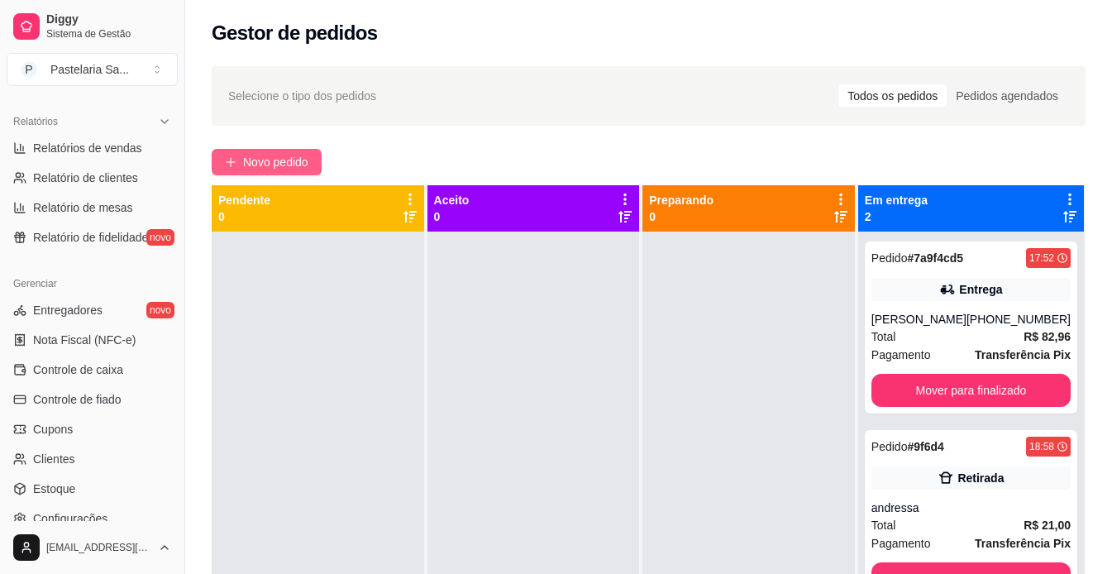
click at [312, 167] on button "Novo pedido" at bounding box center [267, 162] width 110 height 26
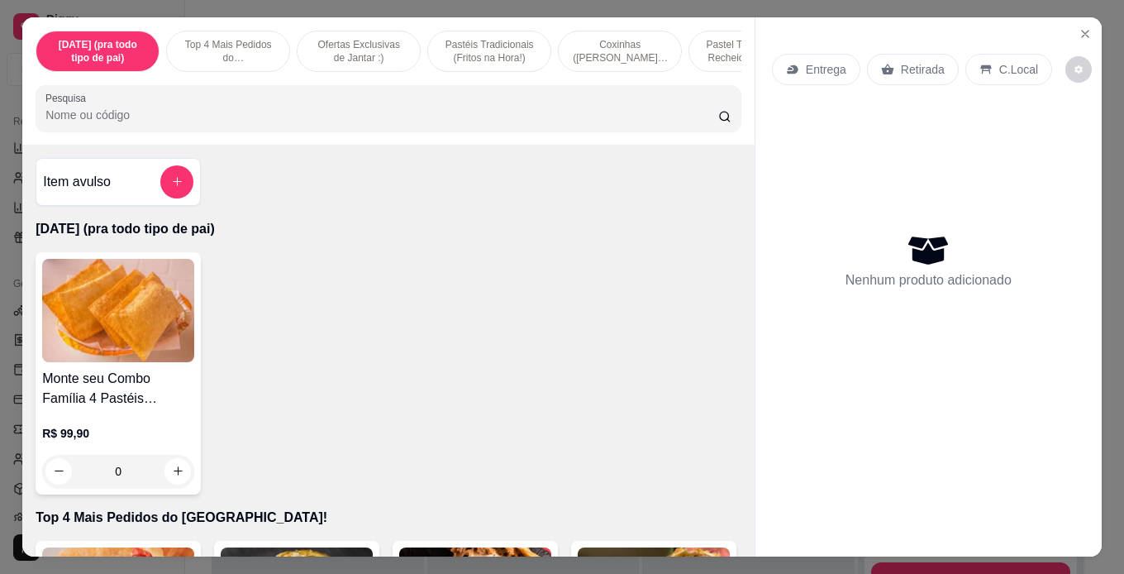
click at [912, 64] on p "Retirada" at bounding box center [923, 69] width 44 height 17
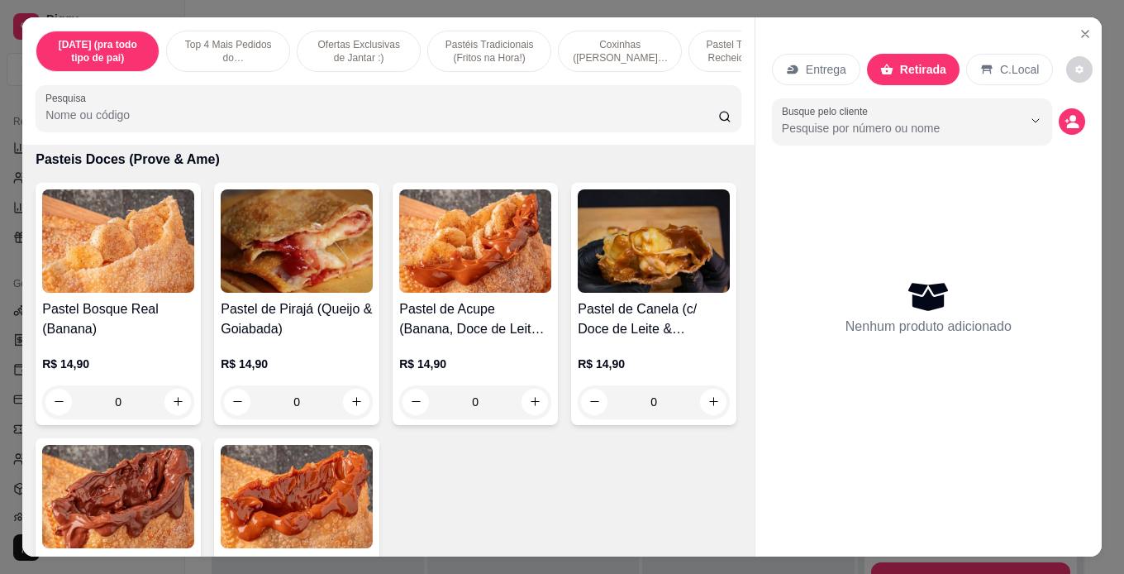
scroll to position [5209, 0]
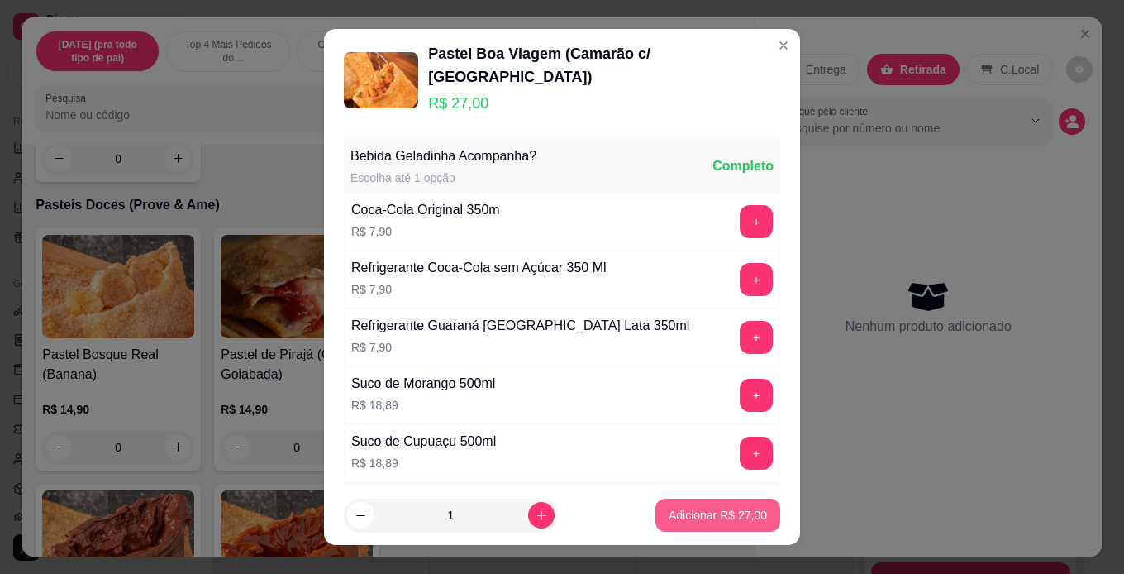
click at [682, 513] on p "Adicionar R$ 27,00" at bounding box center [718, 515] width 98 height 17
type input "1"
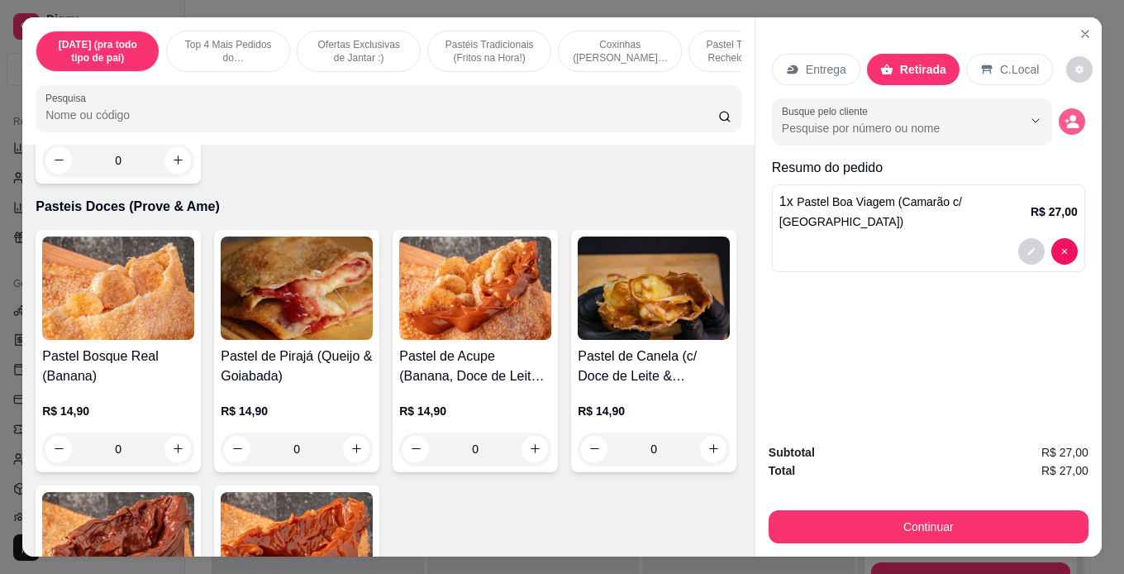
click at [1073, 118] on button "decrease-product-quantity" at bounding box center [1072, 121] width 26 height 26
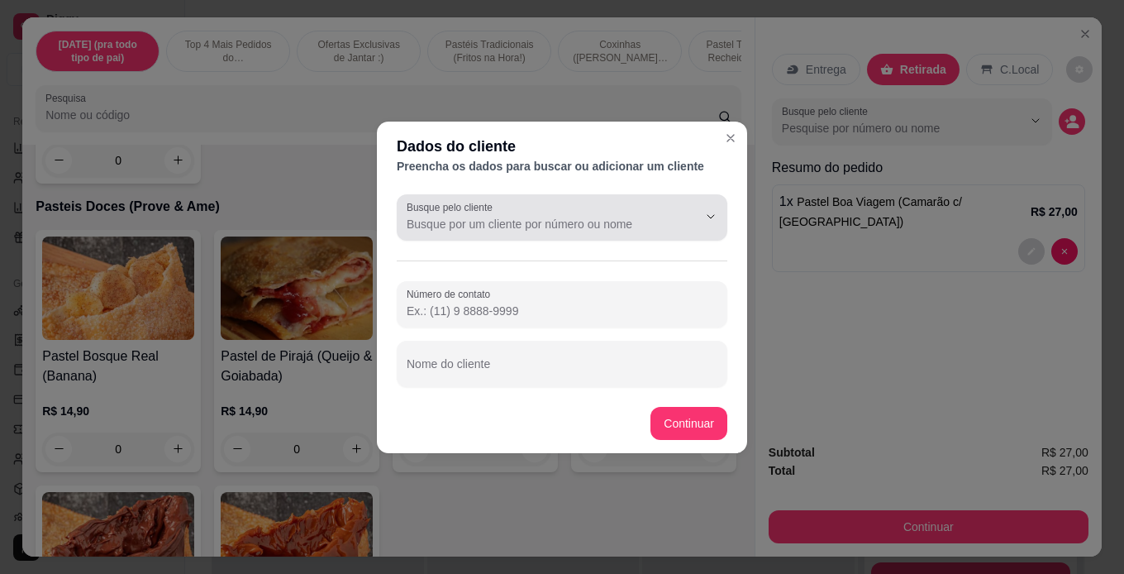
click at [575, 232] on div at bounding box center [562, 217] width 311 height 33
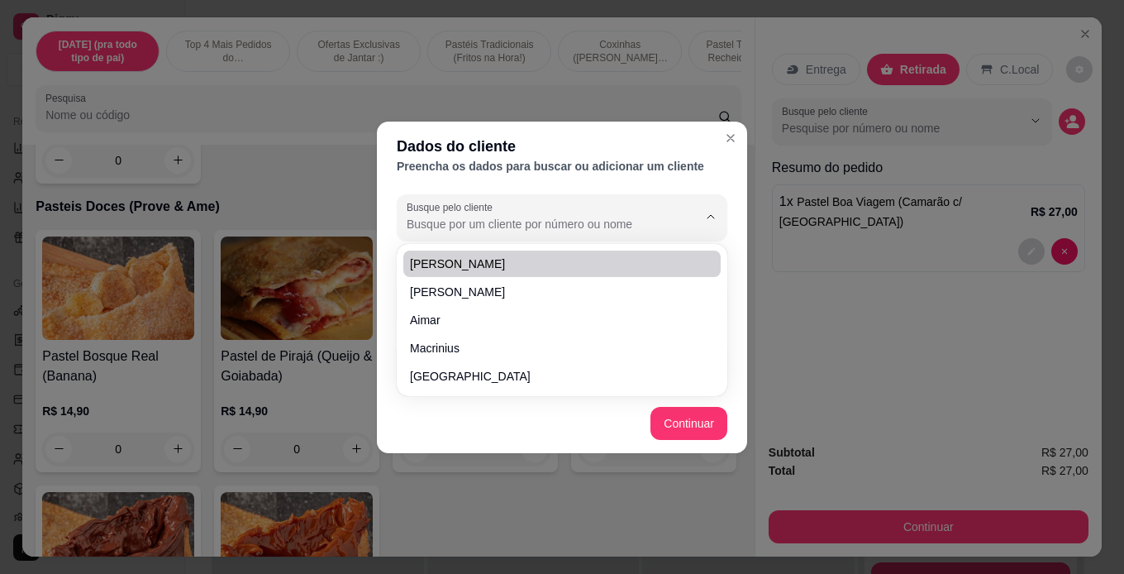
click at [819, 212] on div "Dados do cliente Preencha os dados para buscar ou adicionar um cliente Busque p…" at bounding box center [562, 287] width 1124 height 574
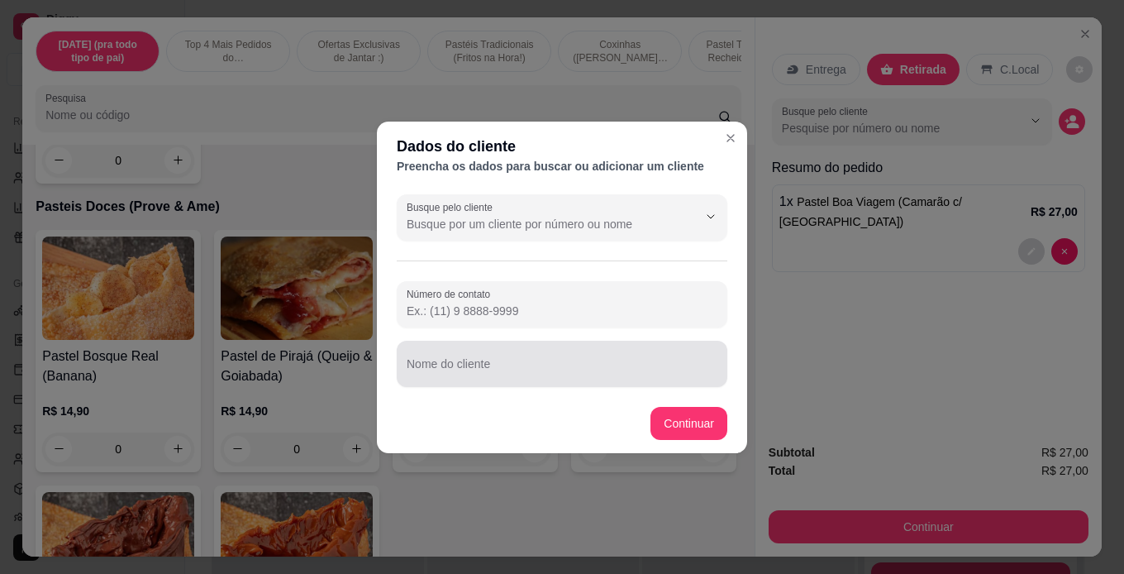
click at [585, 365] on input "Nome do cliente" at bounding box center [562, 370] width 311 height 17
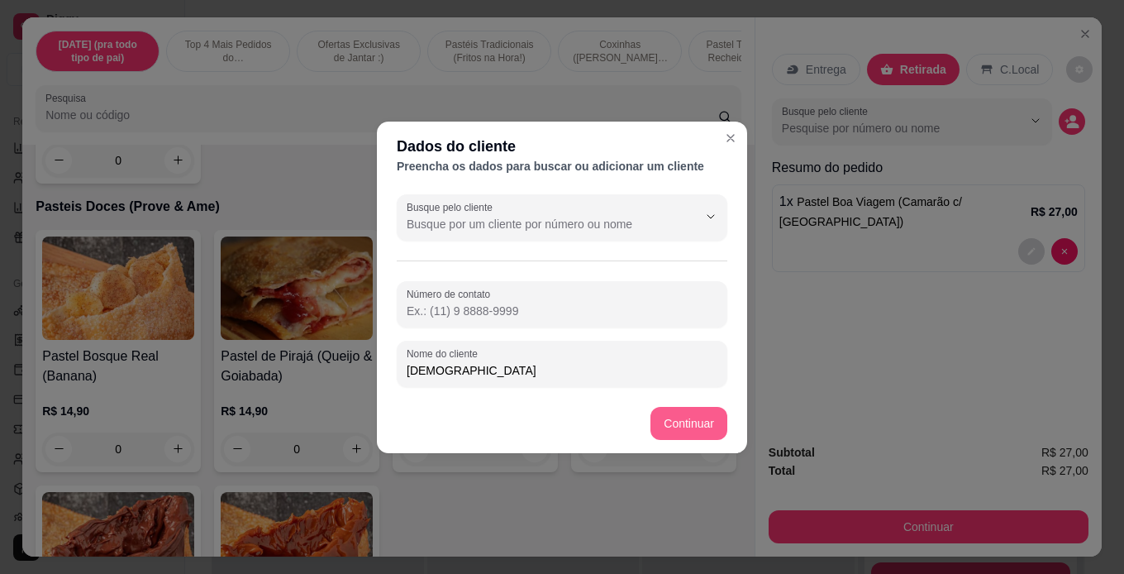
type input "[DEMOGRAPHIC_DATA]"
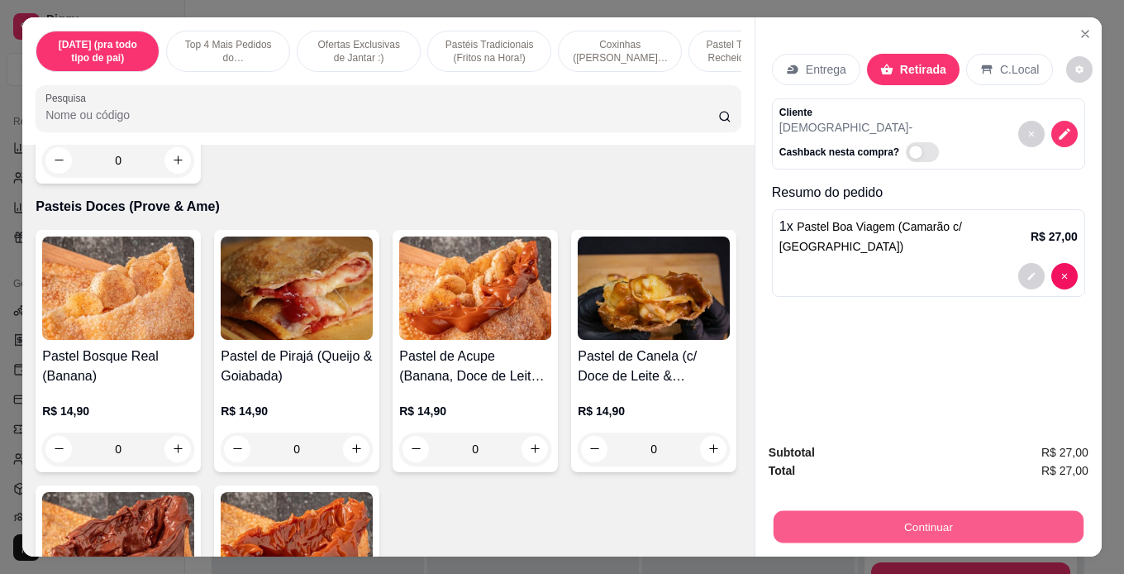
click at [877, 518] on button "Continuar" at bounding box center [929, 527] width 310 height 32
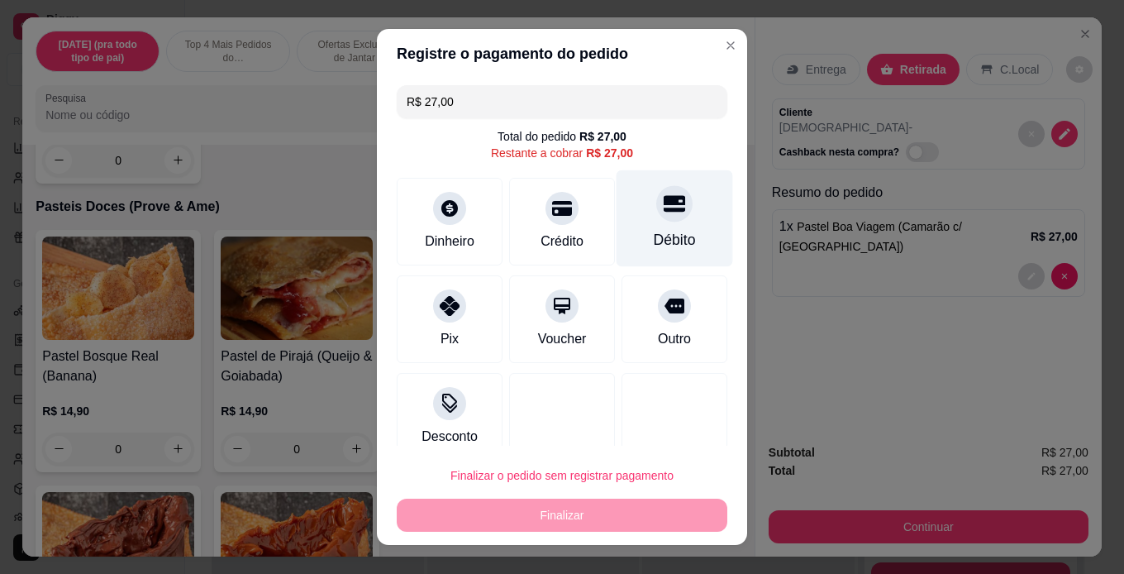
click at [632, 225] on div "Débito" at bounding box center [675, 217] width 117 height 97
type input "R$ 0,00"
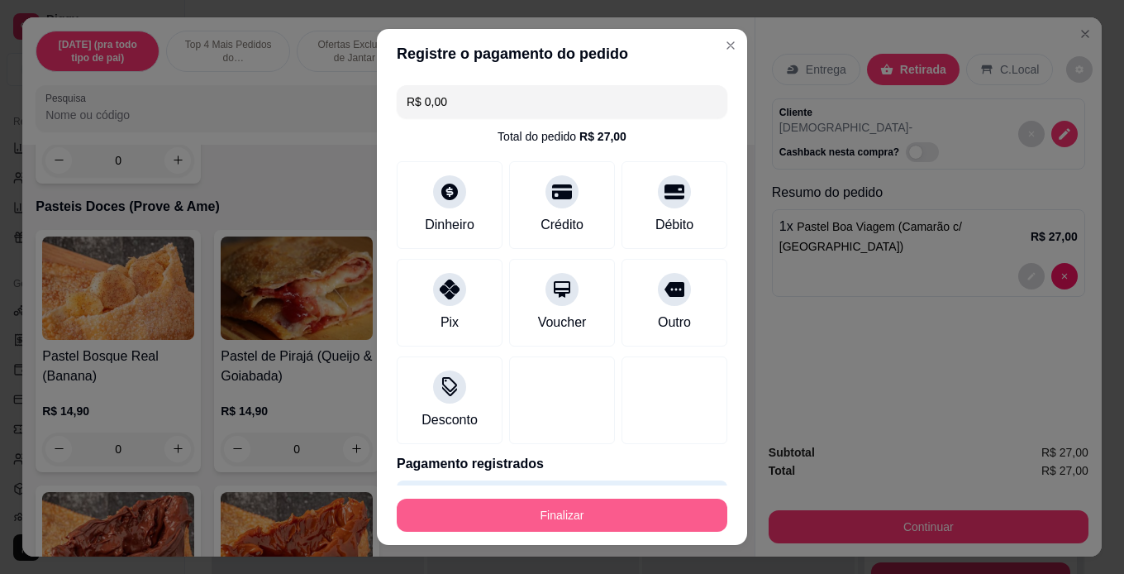
click at [582, 518] on button "Finalizar" at bounding box center [562, 515] width 331 height 33
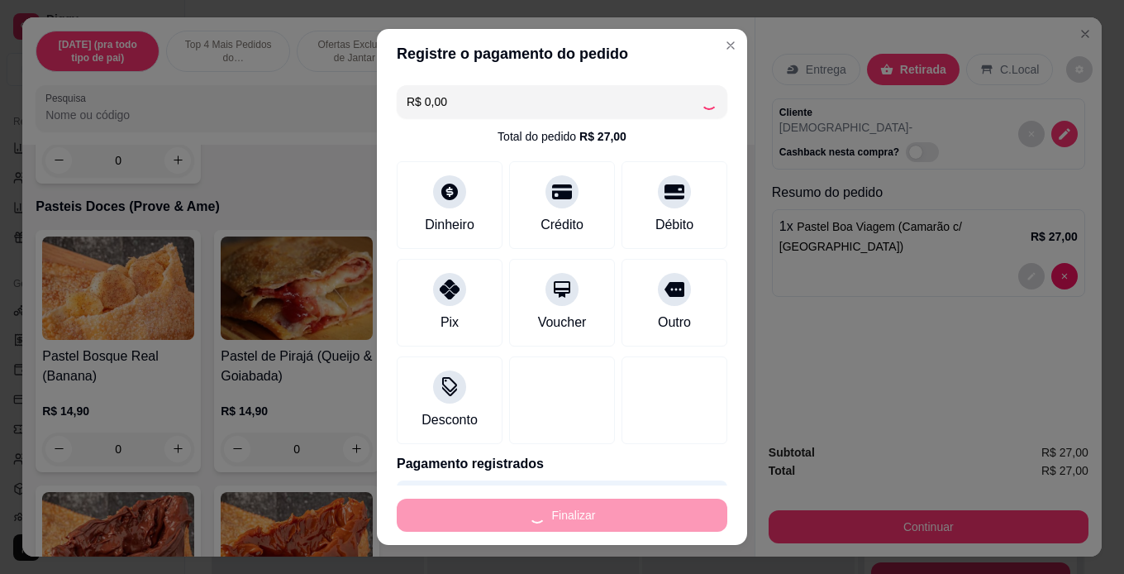
type input "0"
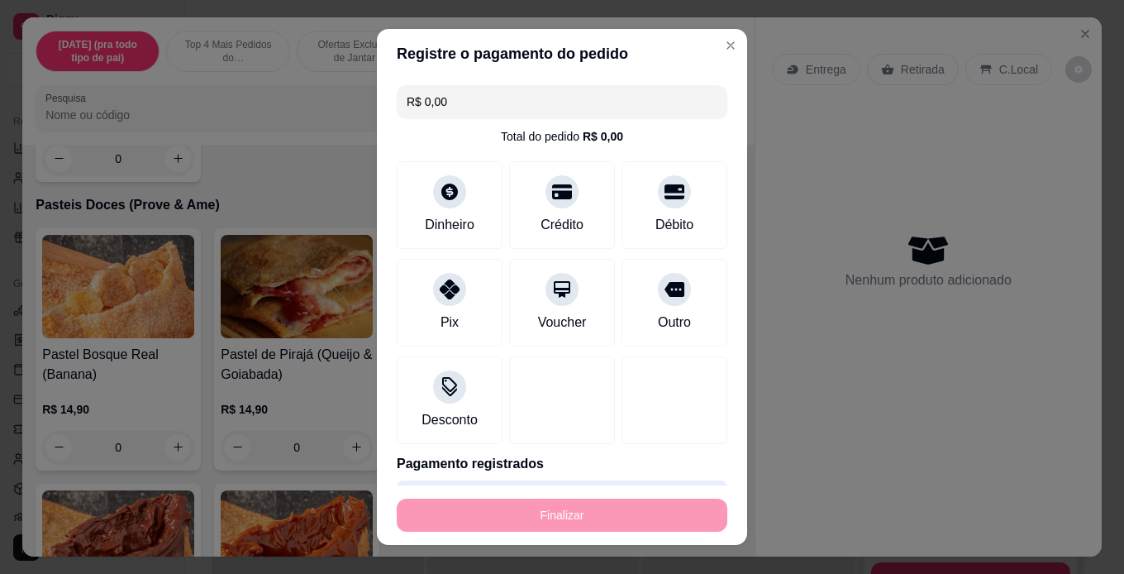
type input "-R$ 27,00"
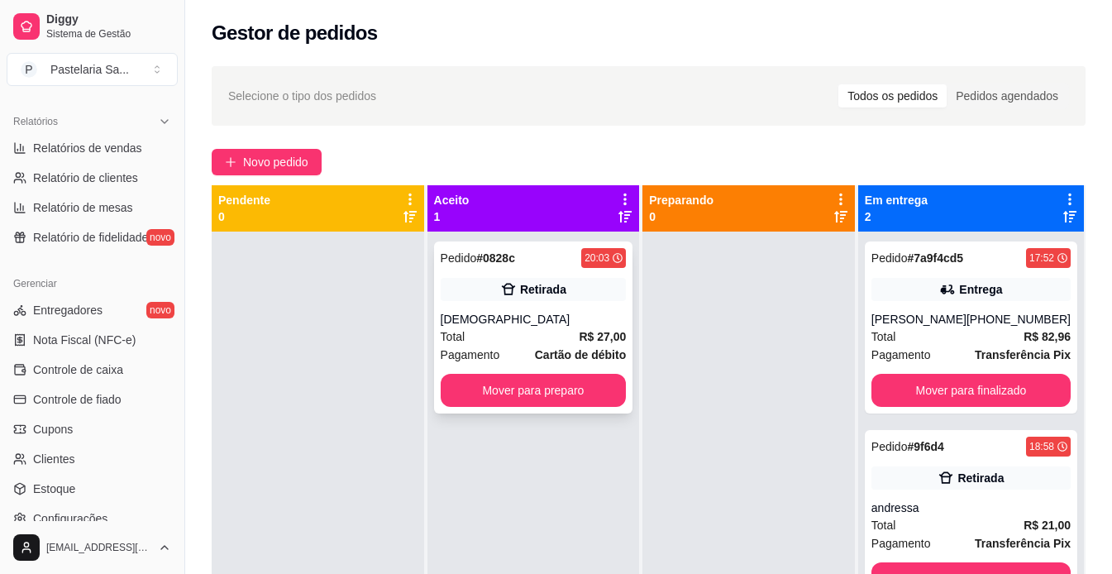
click at [584, 340] on strong "R$ 27,00" at bounding box center [602, 336] width 47 height 13
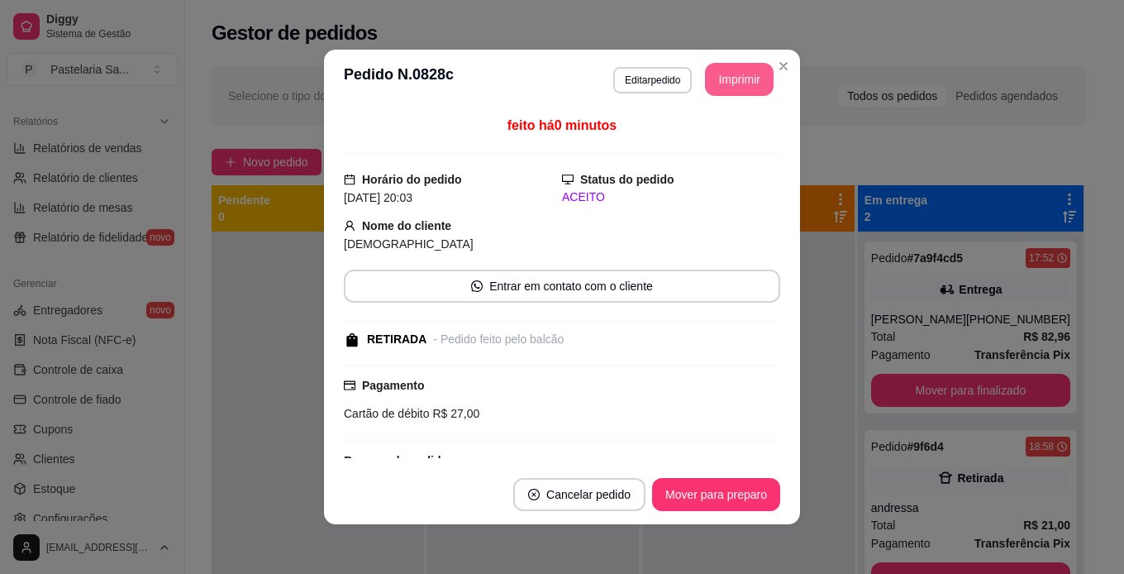
click at [742, 78] on button "Imprimir" at bounding box center [739, 79] width 69 height 33
click at [751, 487] on button "Mover para preparo" at bounding box center [716, 494] width 128 height 33
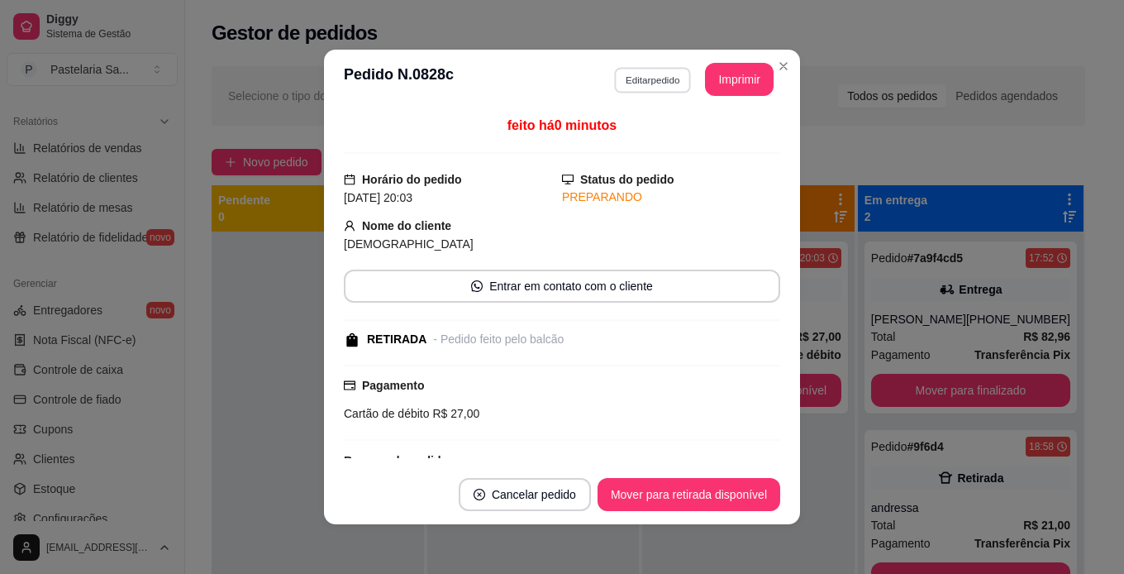
click at [654, 79] on button "Editar pedido" at bounding box center [652, 80] width 77 height 26
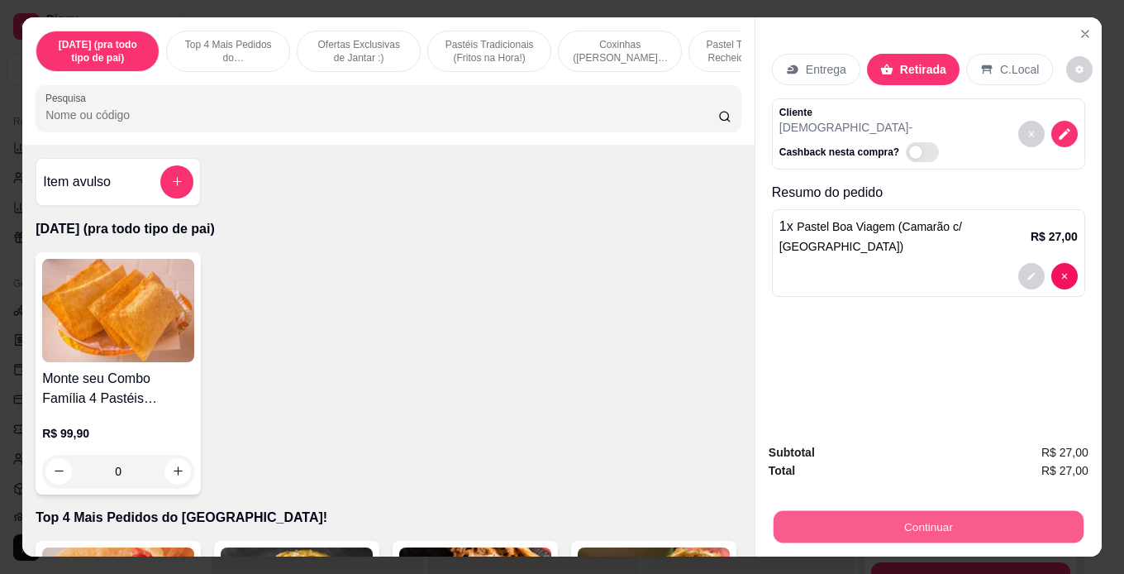
click at [919, 528] on button "Continuar" at bounding box center [929, 527] width 310 height 32
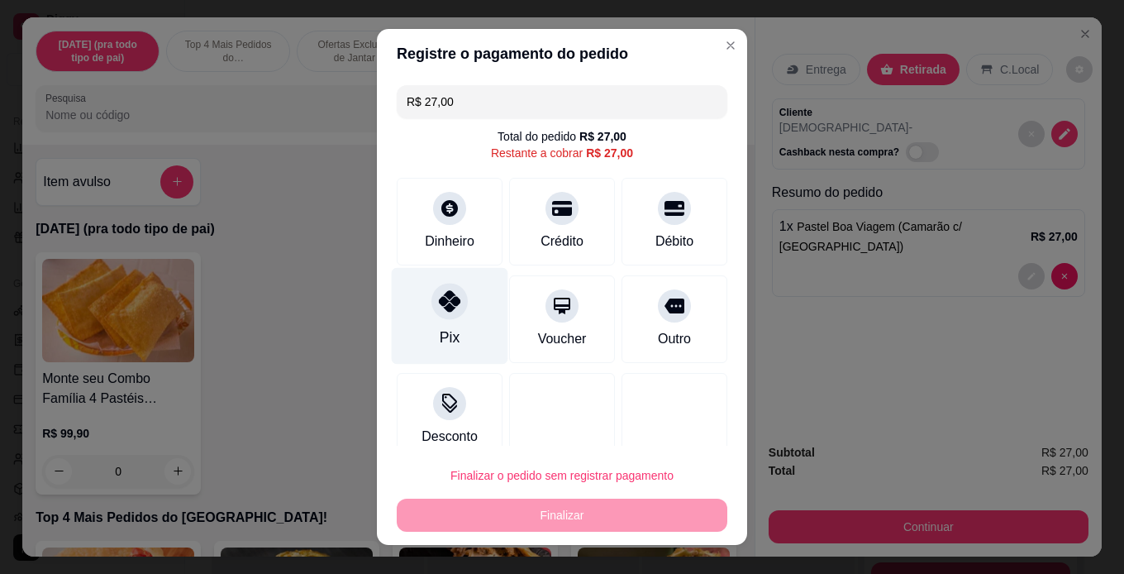
click at [437, 322] on div "Pix" at bounding box center [450, 315] width 117 height 97
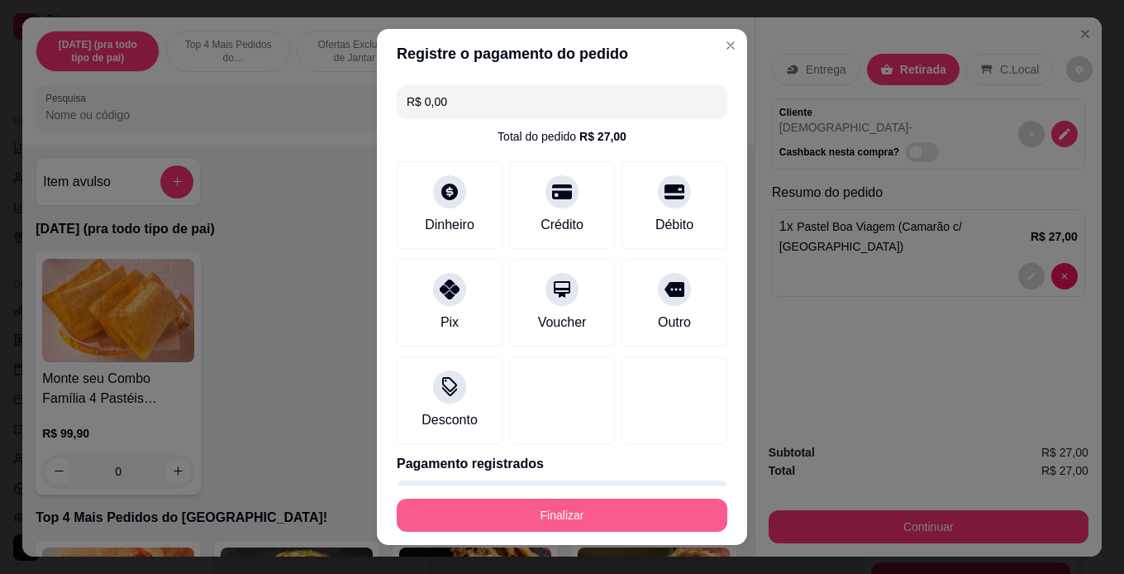
click at [618, 511] on button "Finalizar" at bounding box center [562, 515] width 331 height 33
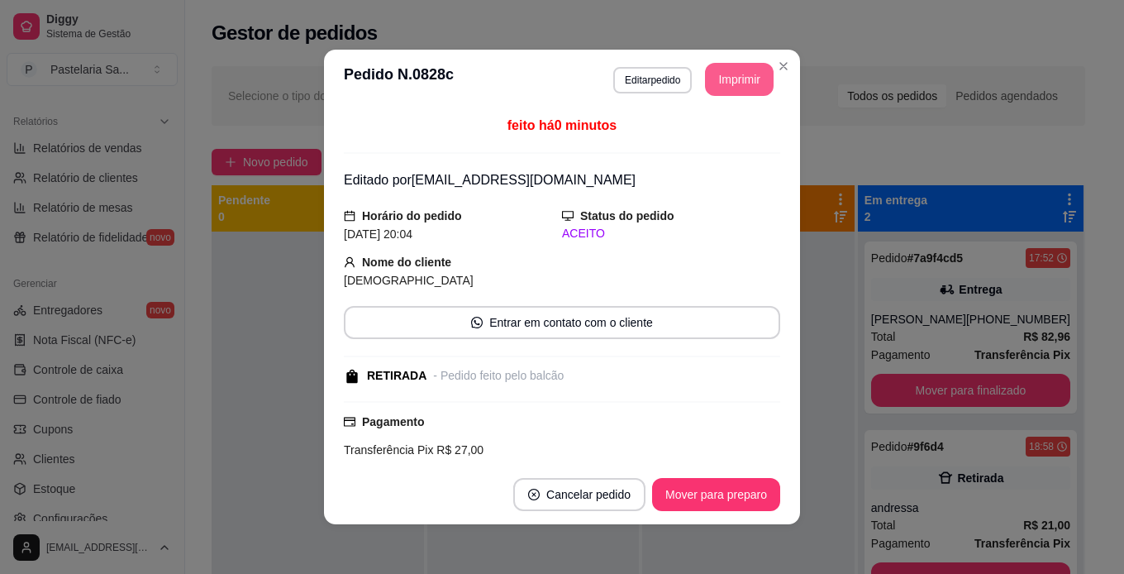
click at [728, 81] on button "Imprimir" at bounding box center [739, 79] width 69 height 33
click at [739, 489] on button "Mover para preparo" at bounding box center [716, 495] width 124 height 32
